Goal: Find specific page/section: Find specific page/section

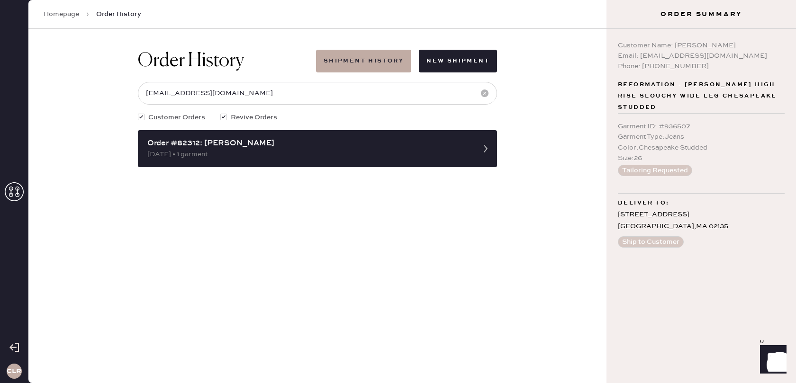
click at [13, 189] on use at bounding box center [14, 191] width 19 height 19
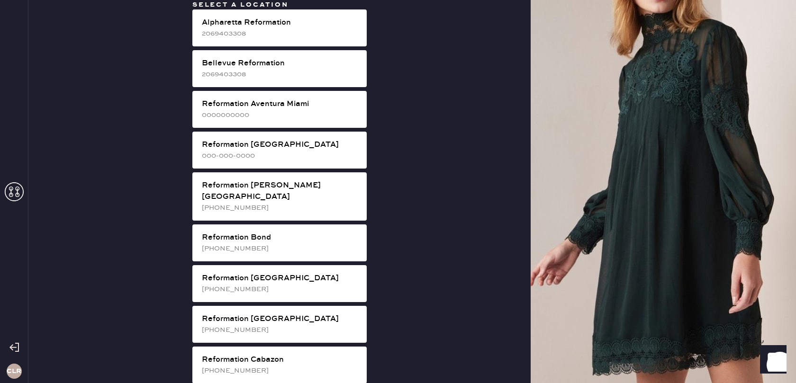
scroll to position [849, 0]
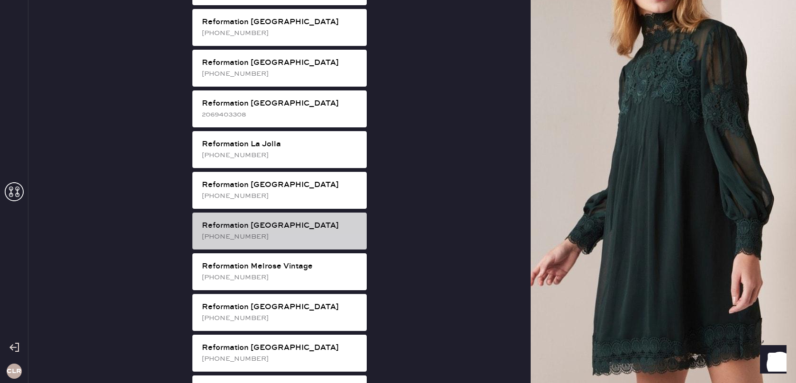
click at [303, 232] on div "[PHONE_NUMBER]" at bounding box center [280, 237] width 157 height 10
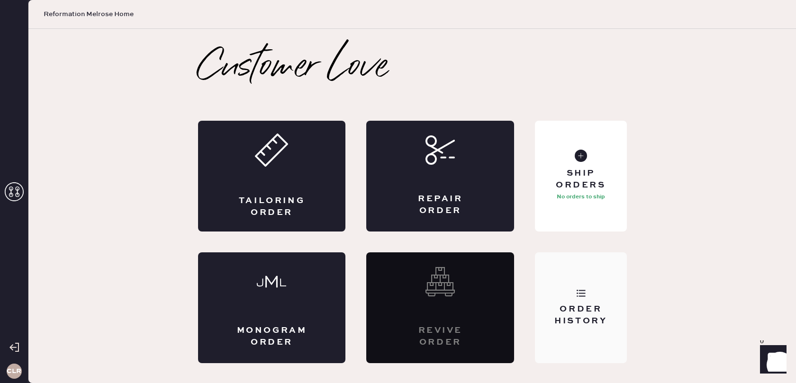
click at [592, 304] on div "Order History" at bounding box center [580, 316] width 76 height 24
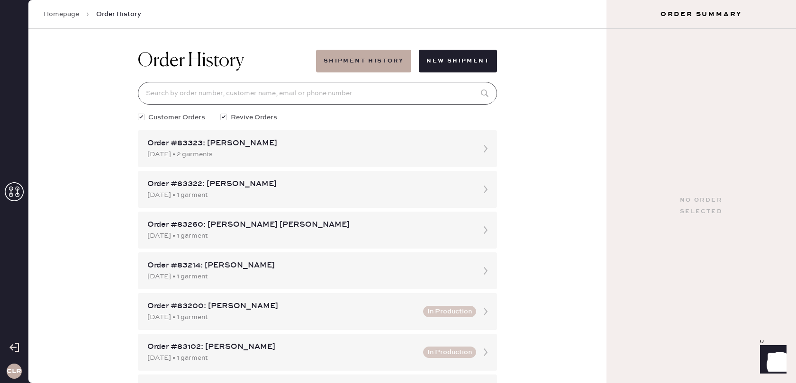
click at [330, 103] on input at bounding box center [317, 93] width 359 height 23
paste input "83174"
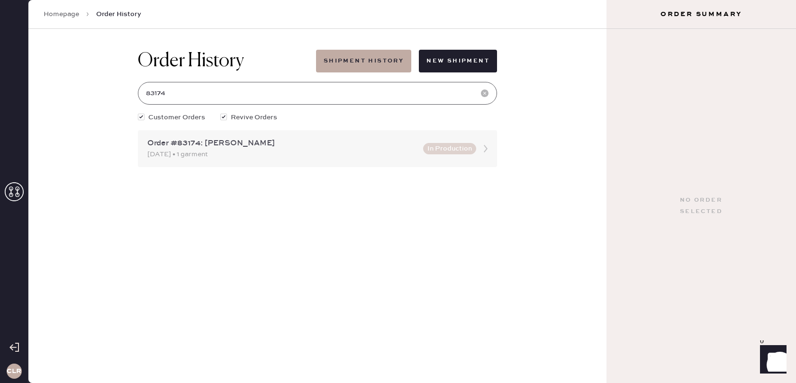
type input "83174"
click at [486, 148] on icon at bounding box center [485, 148] width 19 height 19
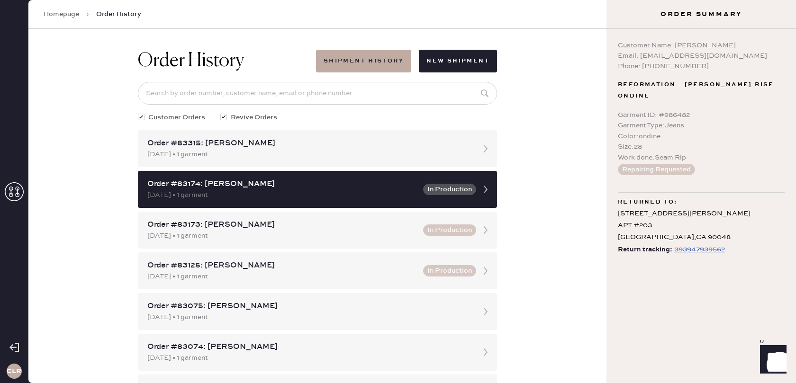
click at [697, 244] on div "393947939562" at bounding box center [699, 249] width 51 height 11
click at [676, 46] on div "Customer Name: [PERSON_NAME]" at bounding box center [701, 45] width 167 height 10
drag, startPoint x: 675, startPoint y: 46, endPoint x: 706, endPoint y: 47, distance: 31.7
click at [719, 47] on div "Customer Name: [PERSON_NAME]" at bounding box center [701, 45] width 167 height 10
copy div "[PERSON_NAME]"
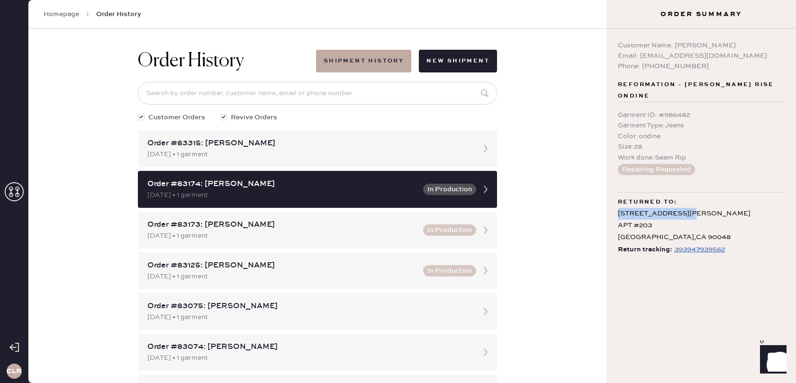
drag, startPoint x: 618, startPoint y: 204, endPoint x: 689, endPoint y: 205, distance: 70.6
click at [693, 208] on div "[STREET_ADDRESS][PERSON_NAME]" at bounding box center [701, 226] width 167 height 36
copy div "[STREET_ADDRESS][PERSON_NAME]"
drag, startPoint x: 686, startPoint y: 86, endPoint x: 745, endPoint y: 86, distance: 59.2
click at [745, 86] on span "Reformation - [PERSON_NAME] RISE ondine" at bounding box center [701, 90] width 167 height 23
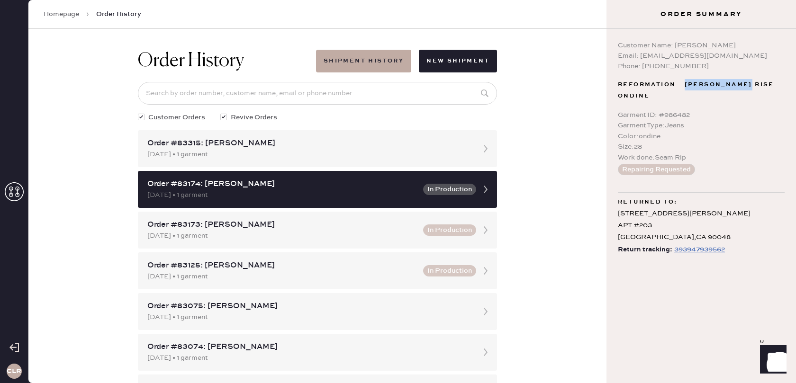
copy span "[PERSON_NAME] RISE"
drag, startPoint x: 674, startPoint y: 47, endPoint x: 719, endPoint y: 47, distance: 45.0
click at [719, 47] on div "Customer Name: [PERSON_NAME]" at bounding box center [701, 45] width 167 height 10
copy div "[PERSON_NAME]"
click at [702, 244] on div "393947939562" at bounding box center [699, 249] width 51 height 11
